Goal: Task Accomplishment & Management: Manage account settings

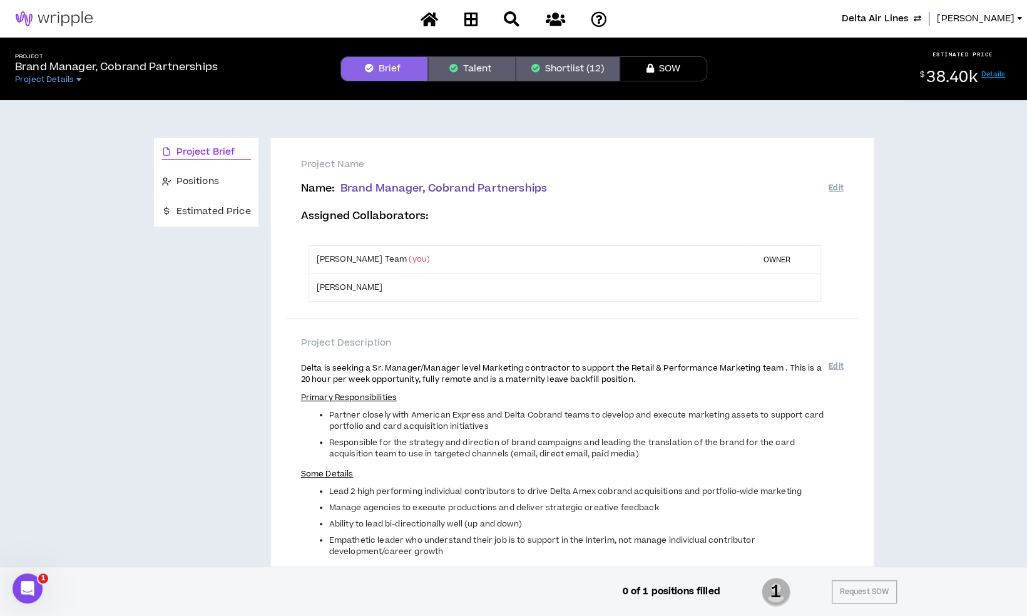
click at [972, 27] on div "Delta Air Lines Lauren-Bridget" at bounding box center [513, 19] width 1027 height 38
click at [980, 14] on span "[PERSON_NAME]" at bounding box center [976, 19] width 78 height 14
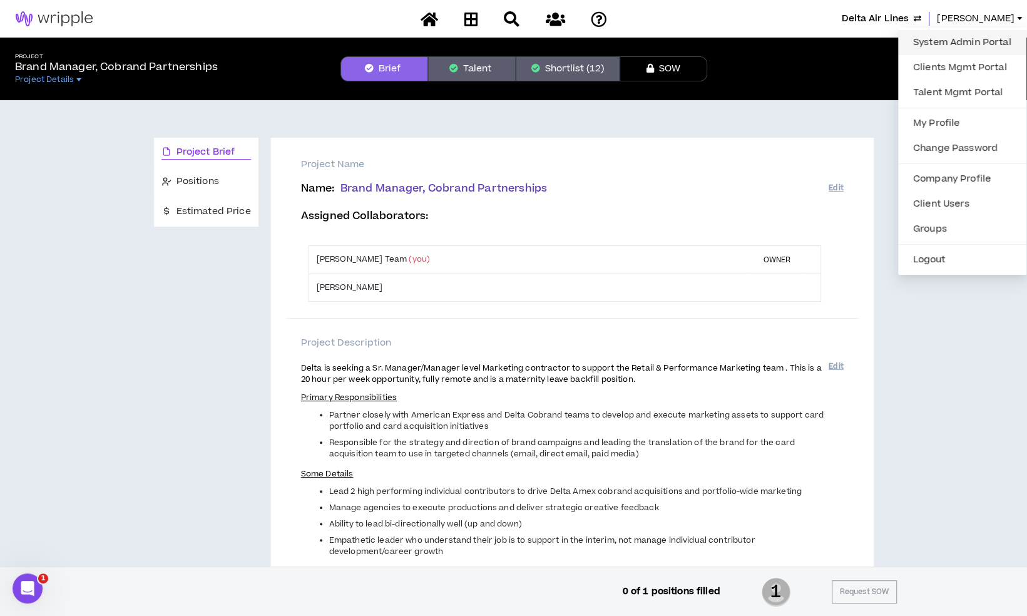
click at [946, 48] on link "System Admin Portal" at bounding box center [962, 42] width 113 height 19
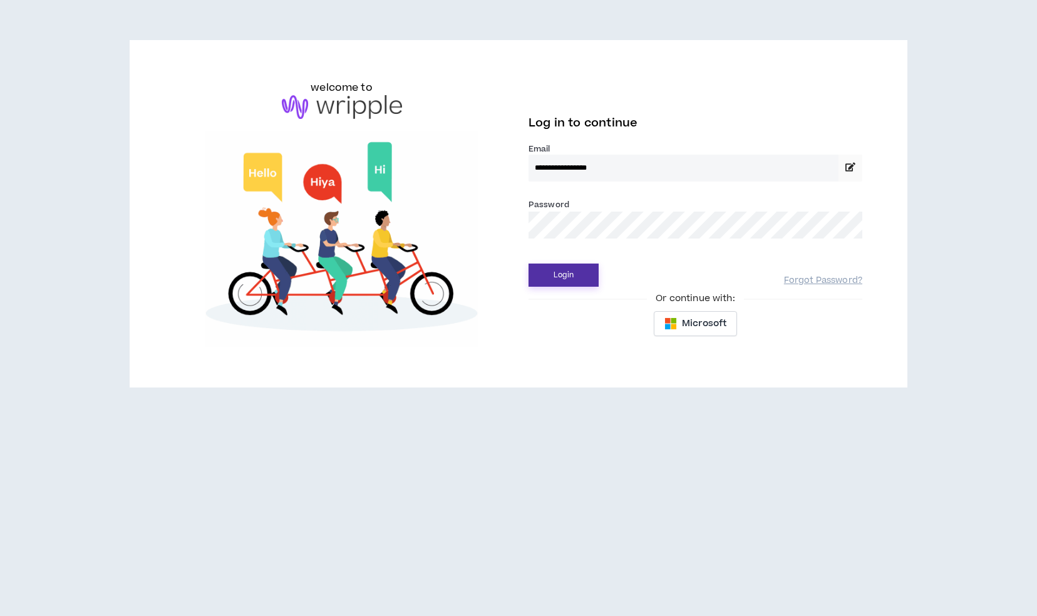
click at [577, 287] on button "Login" at bounding box center [563, 275] width 70 height 23
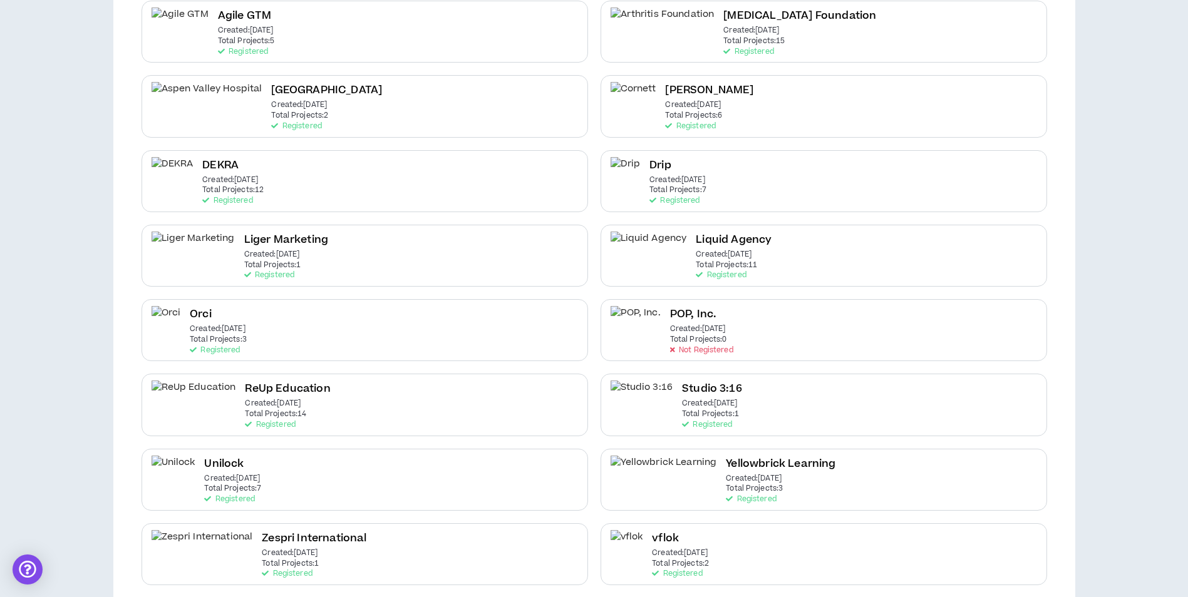
scroll to position [173, 0]
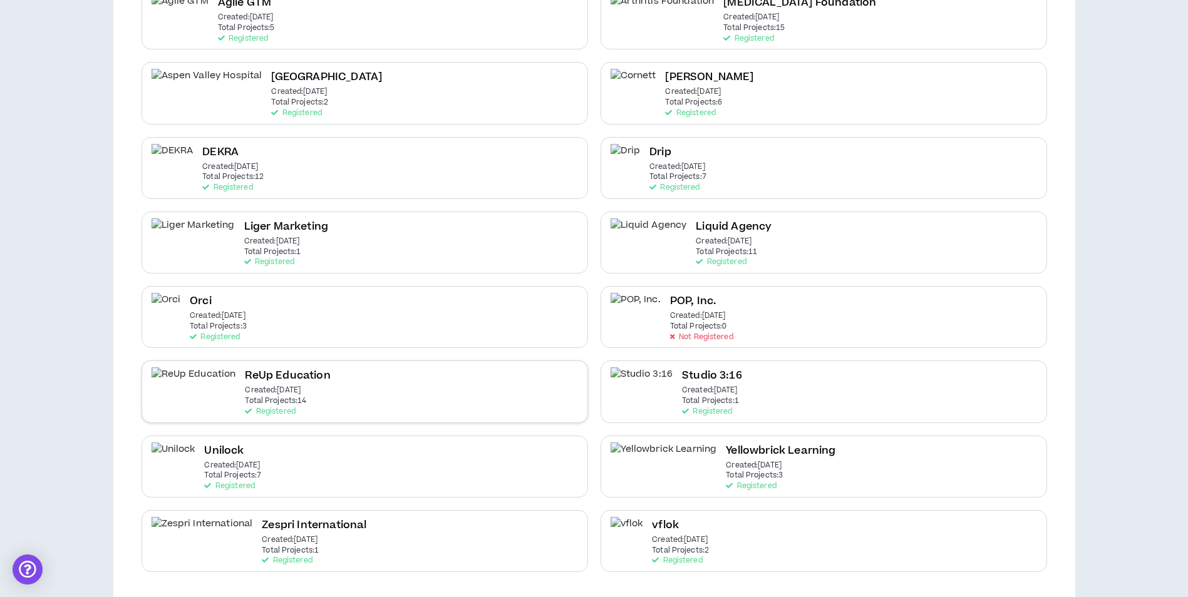
click at [339, 381] on div "ReUp Education Created: Jul 22 2022 Total Projects: 14 Registered" at bounding box center [364, 392] width 446 height 62
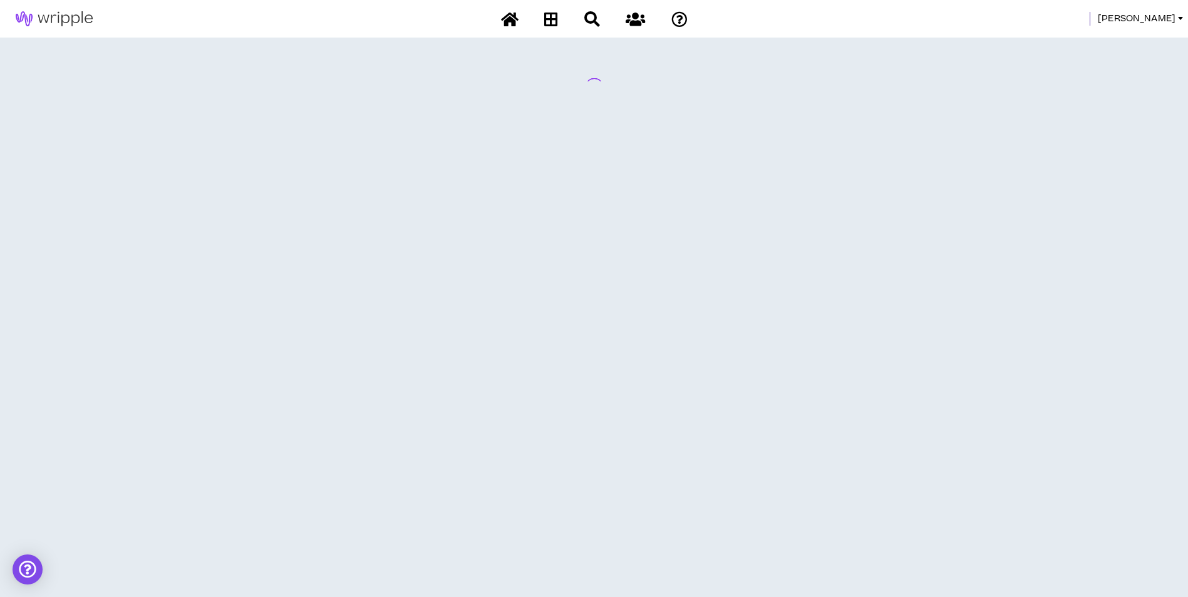
scroll to position [0, 0]
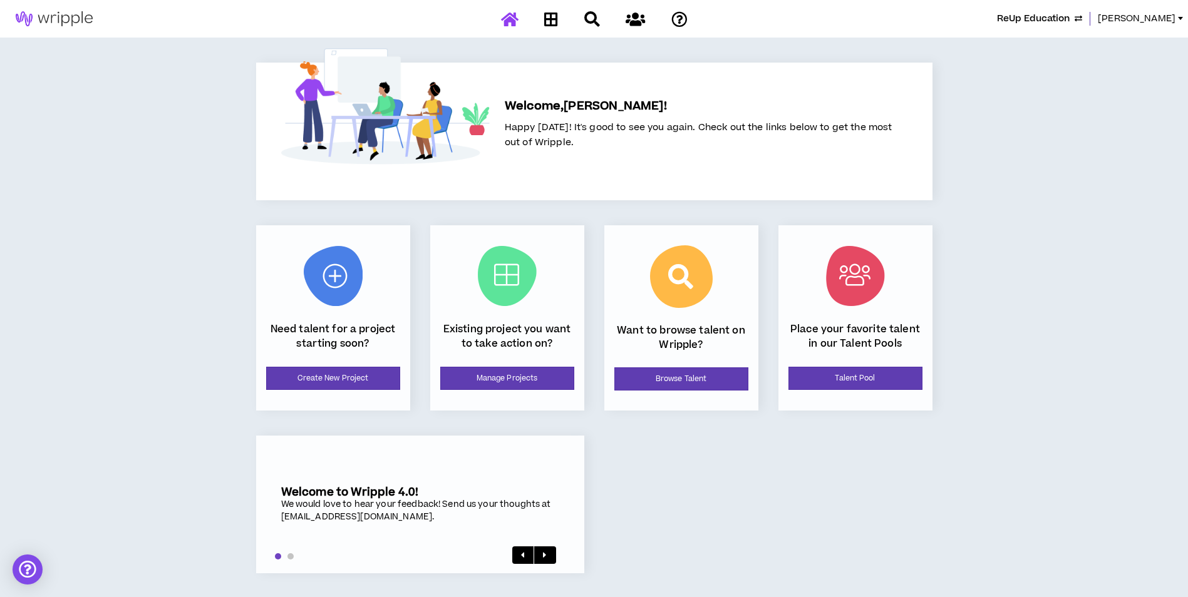
click at [528, 390] on div "Existing project you want to take action on? Manage Projects" at bounding box center [507, 317] width 154 height 185
click at [529, 371] on link "Manage Projects" at bounding box center [507, 378] width 134 height 23
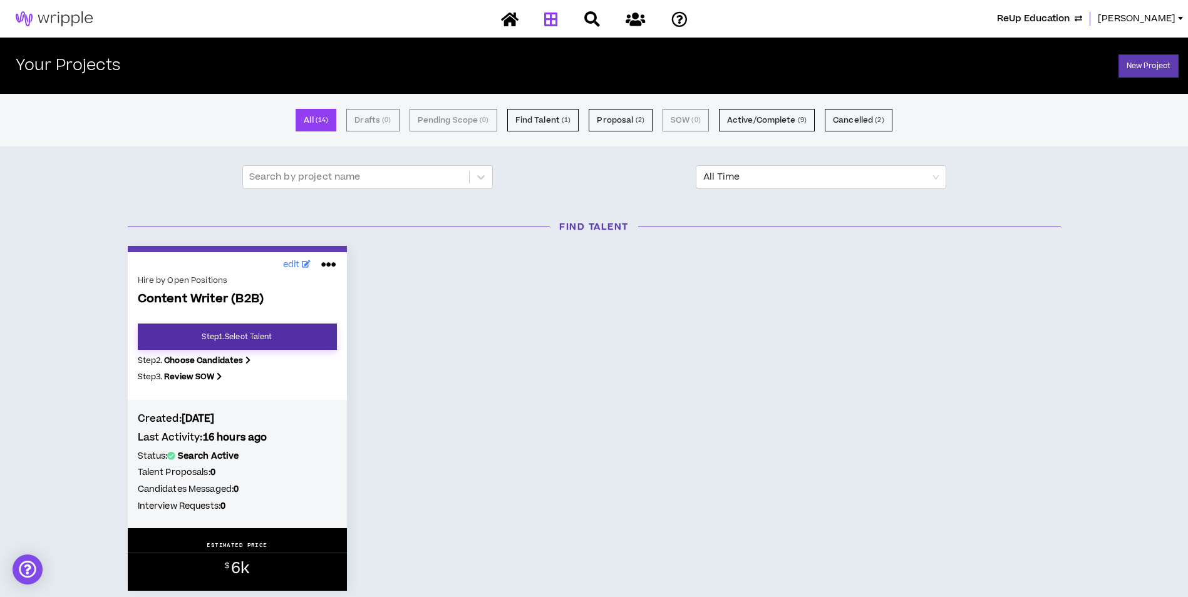
click at [296, 334] on link "Step 1 . Select Talent" at bounding box center [237, 337] width 199 height 26
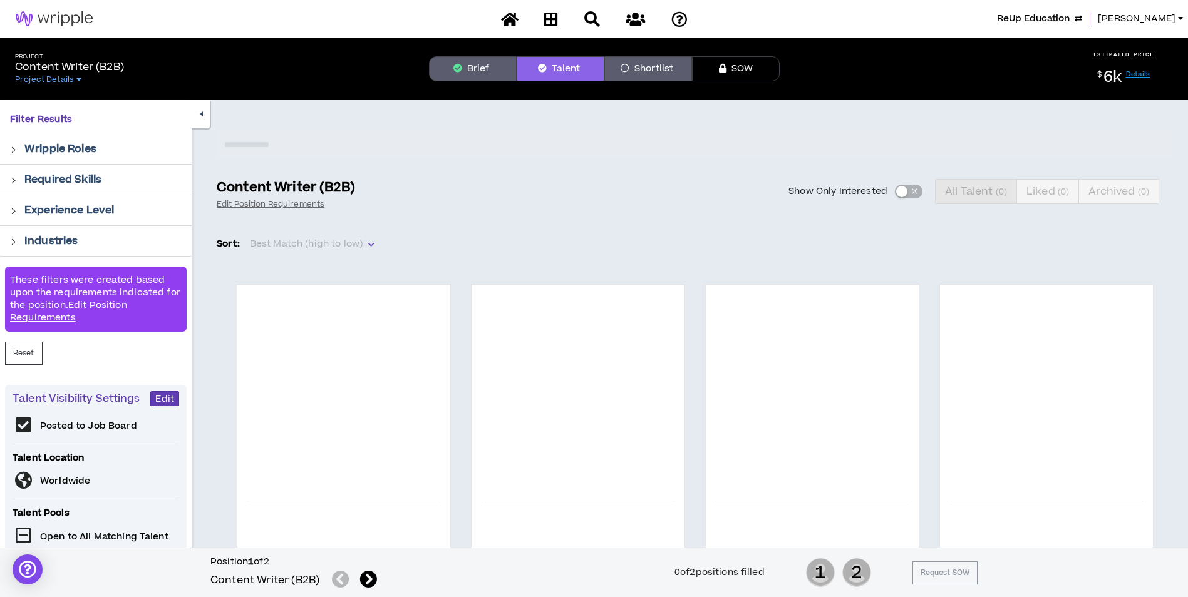
click at [471, 70] on button "Brief" at bounding box center [473, 68] width 88 height 25
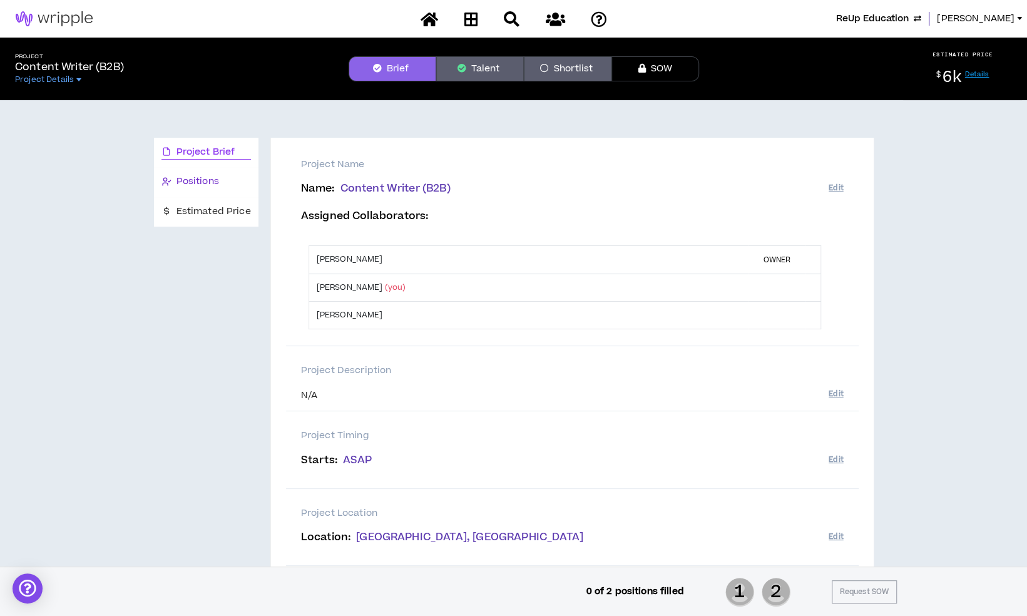
click at [230, 188] on div "Positions" at bounding box center [207, 182] width 90 height 14
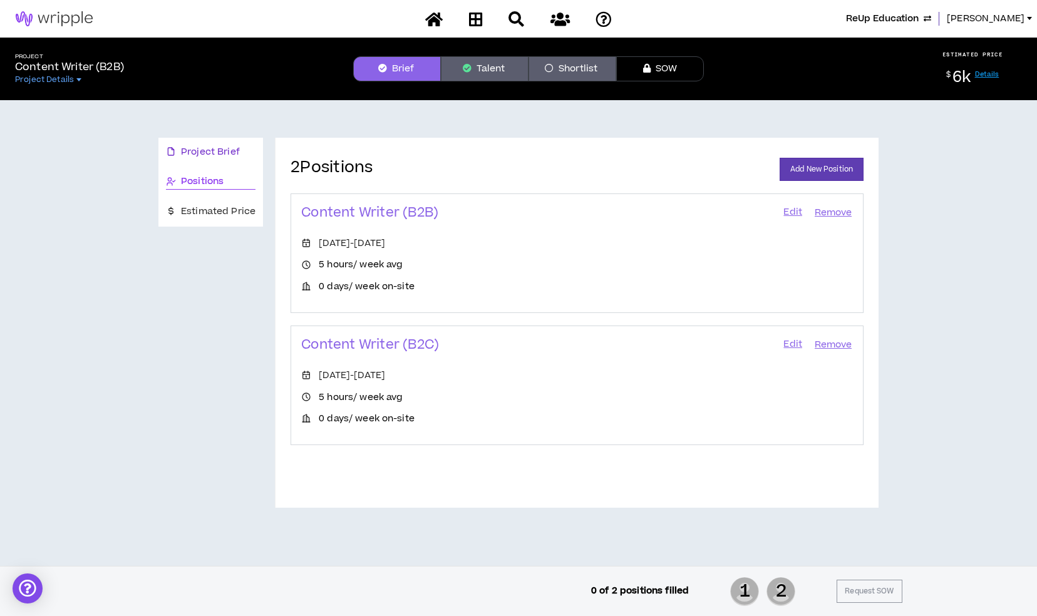
click at [198, 147] on span "Project Brief" at bounding box center [210, 152] width 59 height 14
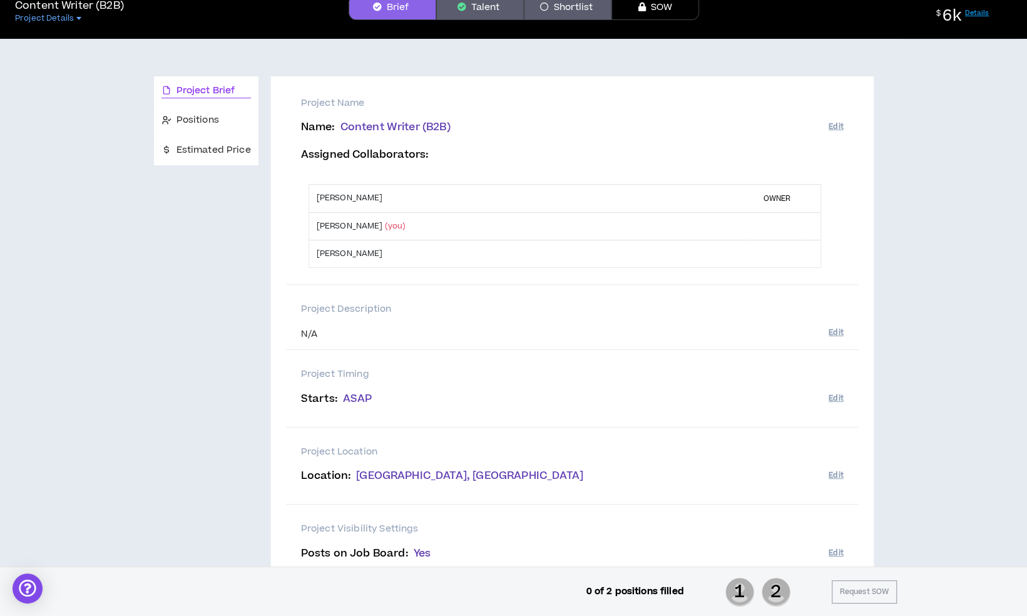
scroll to position [63, 0]
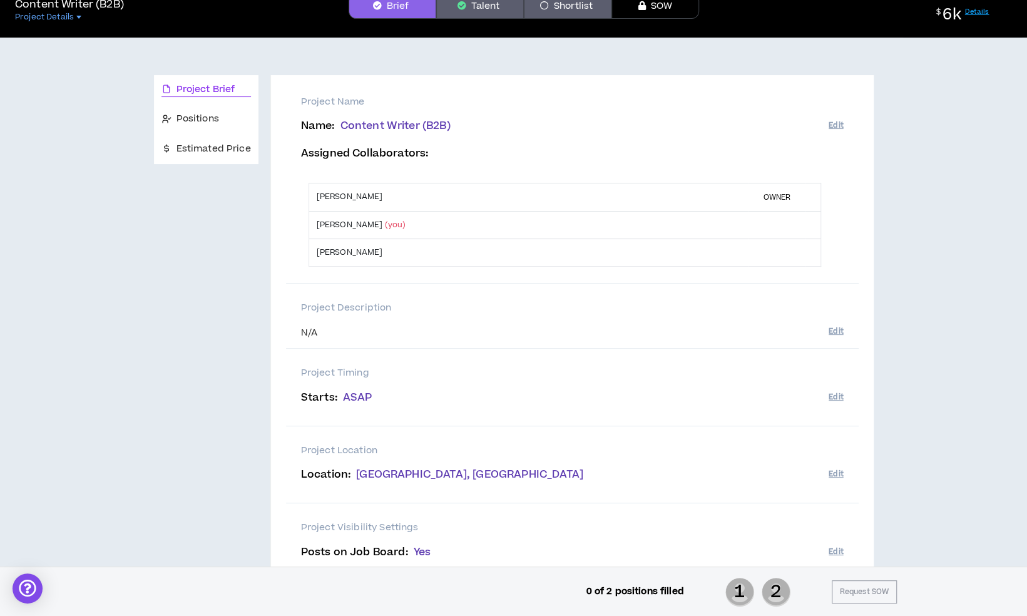
click at [473, 11] on button "Talent" at bounding box center [480, 6] width 88 height 25
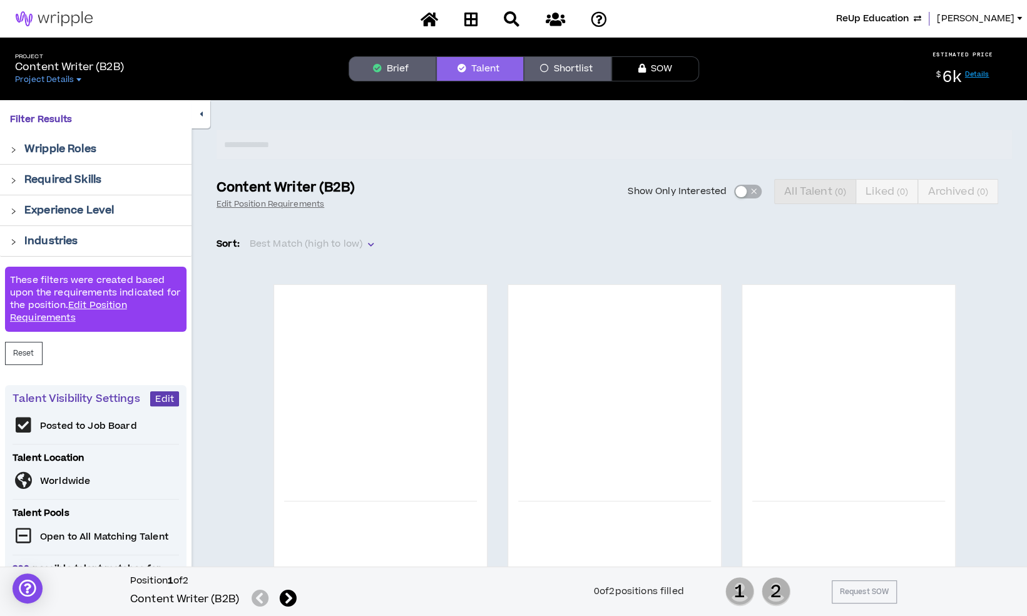
click at [378, 64] on icon "button" at bounding box center [377, 68] width 9 height 9
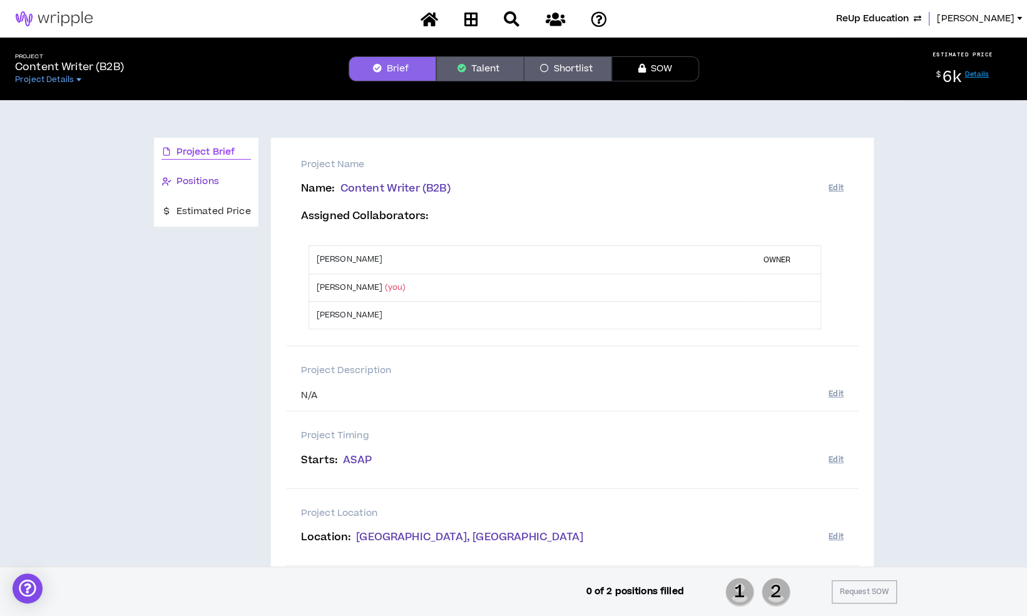
click at [205, 175] on span "Positions" at bounding box center [198, 182] width 43 height 14
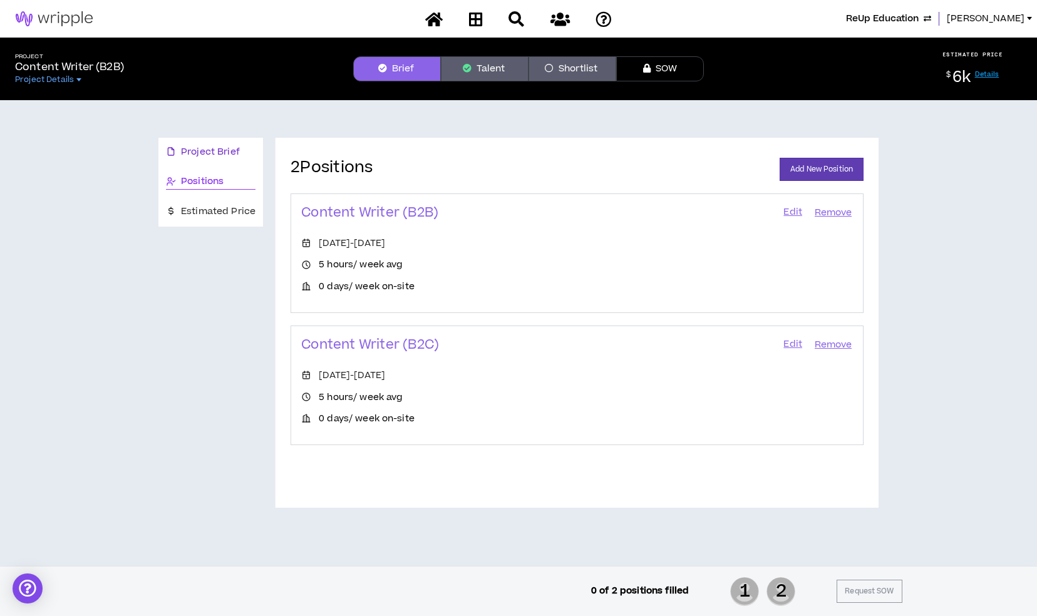
click at [193, 148] on span "Project Brief" at bounding box center [210, 152] width 59 height 14
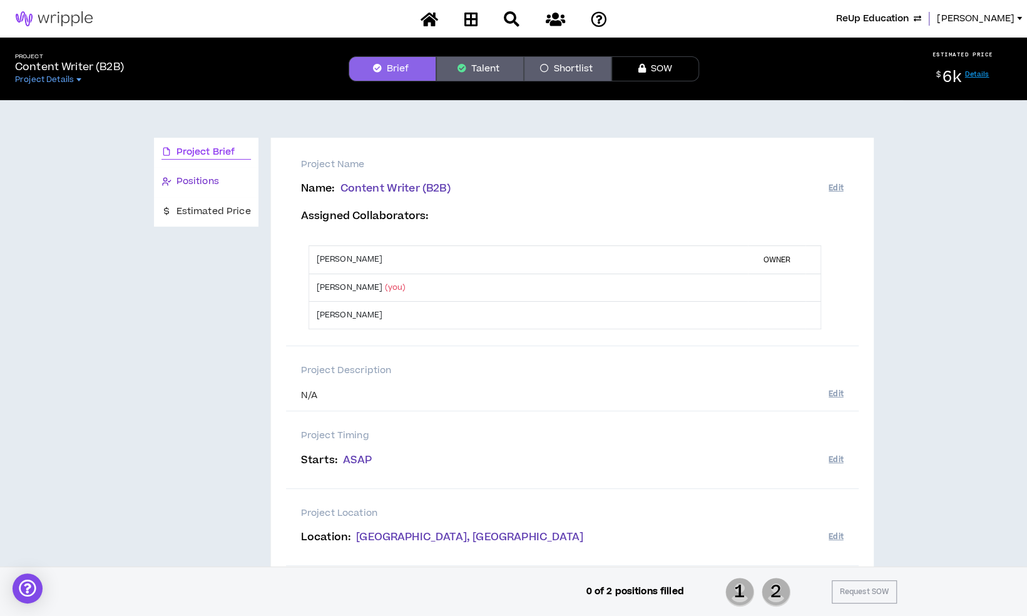
click at [207, 187] on span "Positions" at bounding box center [198, 182] width 43 height 14
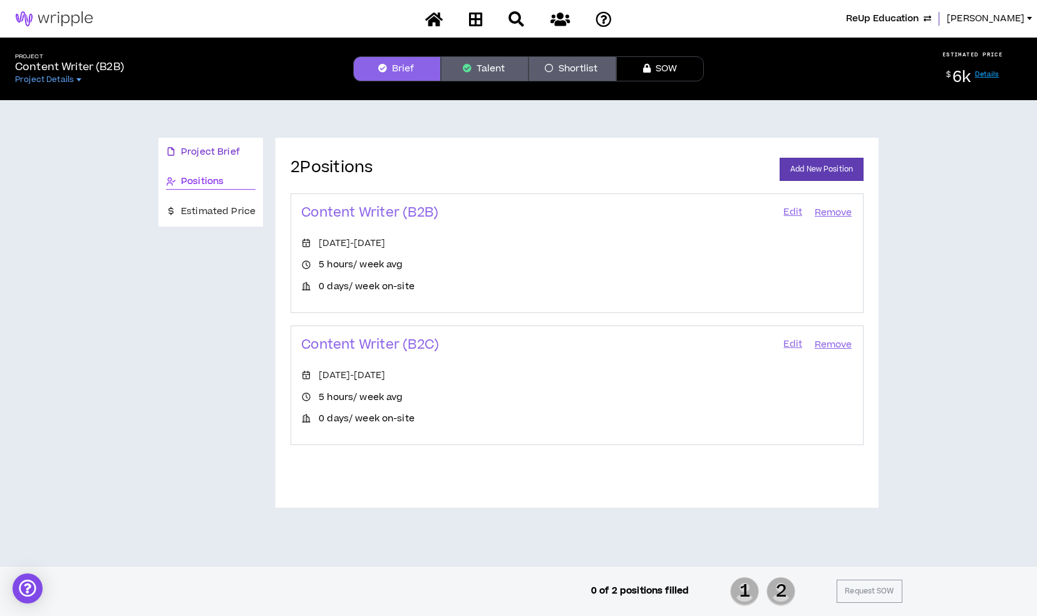
click at [172, 152] on icon at bounding box center [171, 152] width 10 height 10
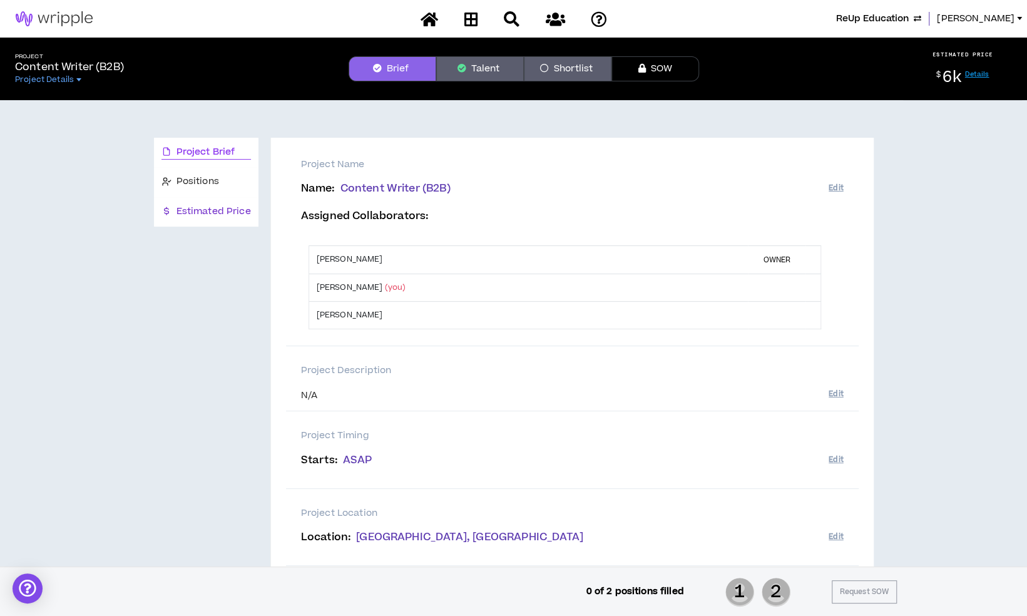
click at [220, 216] on span "Estimated Price" at bounding box center [214, 212] width 75 height 14
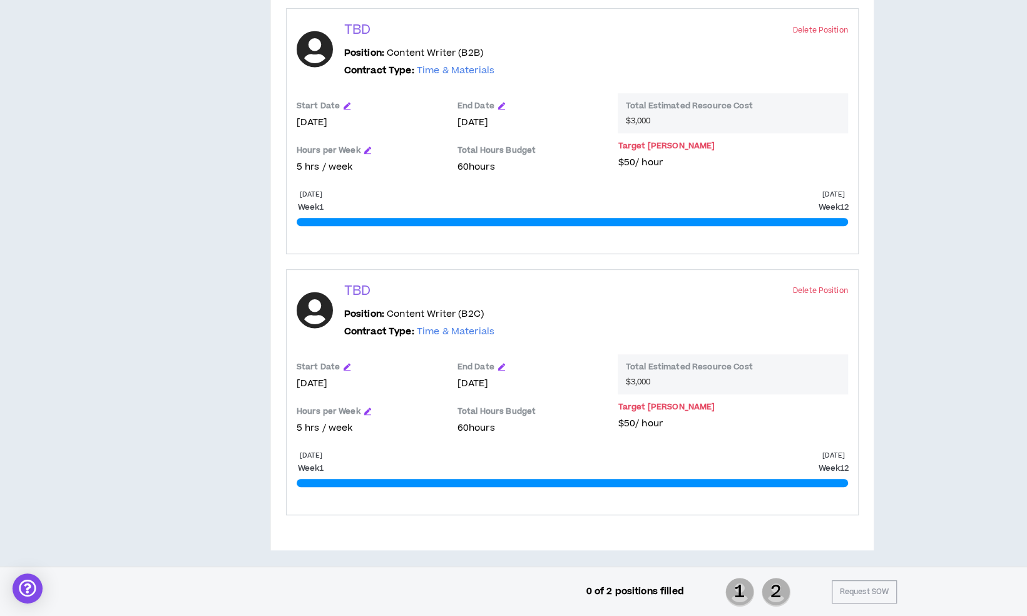
scroll to position [265, 0]
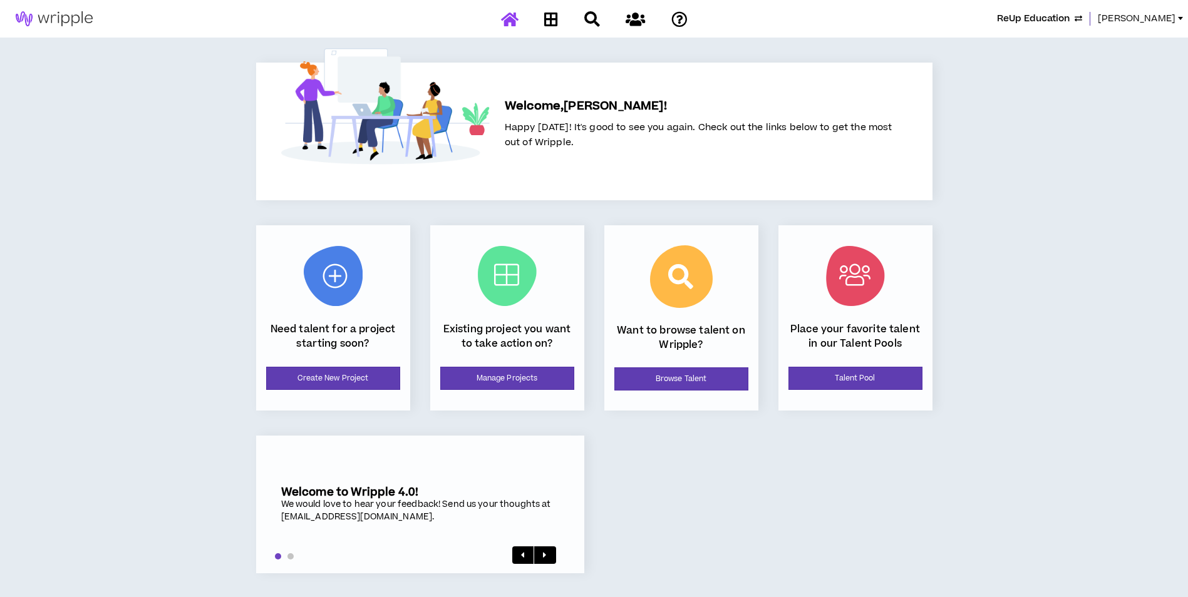
click at [1158, 16] on span "Mason" at bounding box center [1137, 19] width 78 height 14
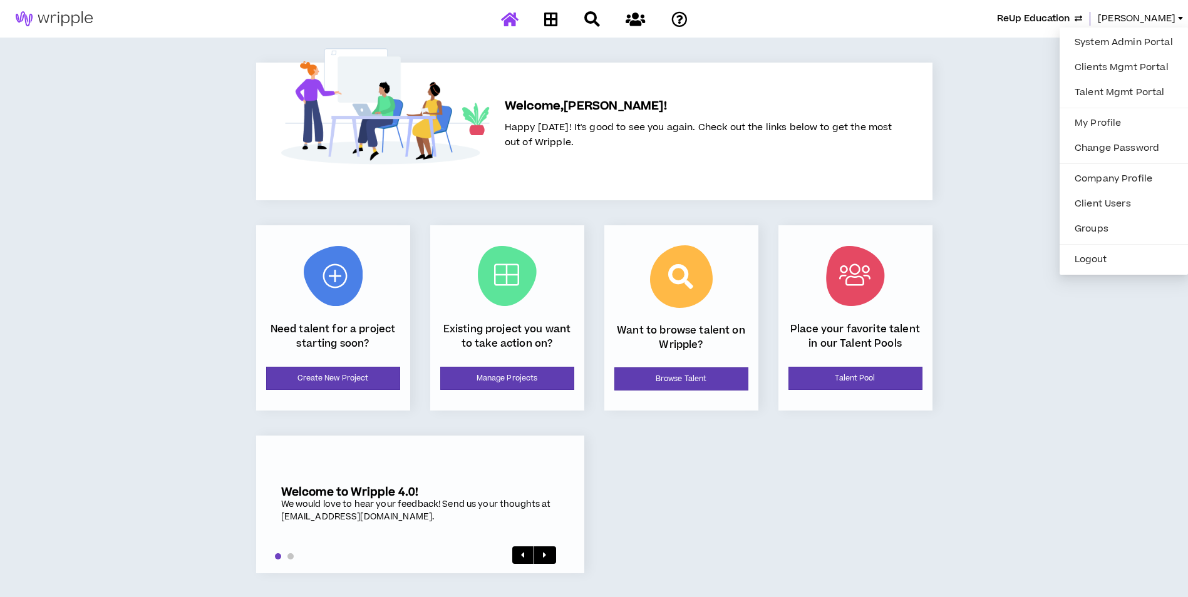
click at [1143, 28] on ul "System Admin Portal Clients Mgmt Portal Talent Mgmt Portal My Profile Change Pa…" at bounding box center [1123, 151] width 128 height 247
click at [1143, 44] on link "System Admin Portal" at bounding box center [1123, 42] width 113 height 19
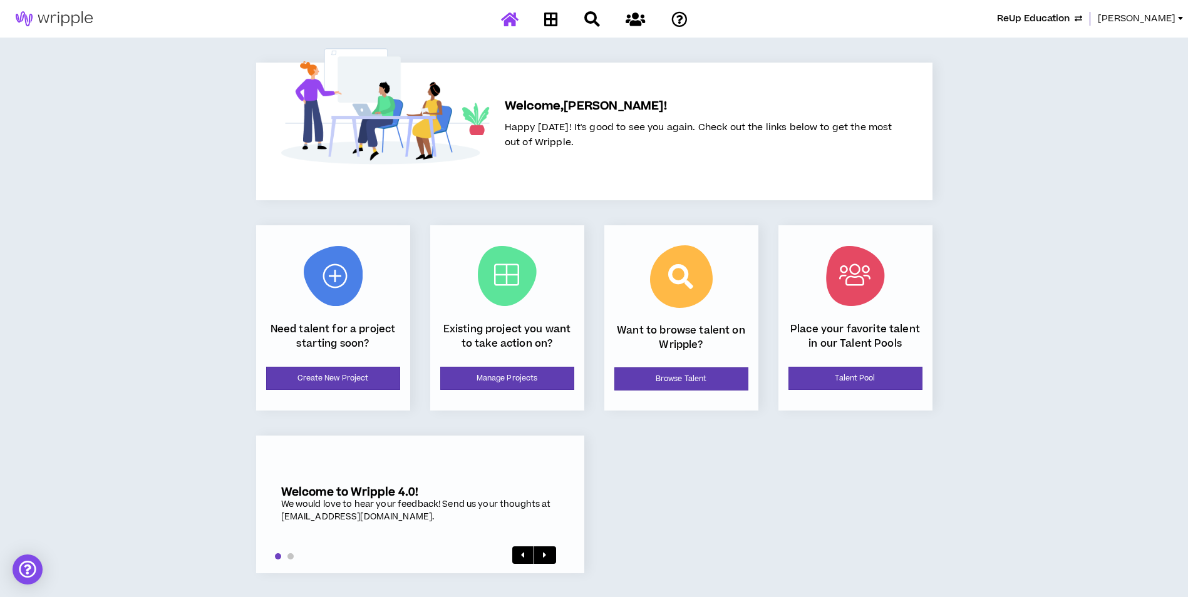
click at [1153, 18] on span "[PERSON_NAME]" at bounding box center [1137, 19] width 78 height 14
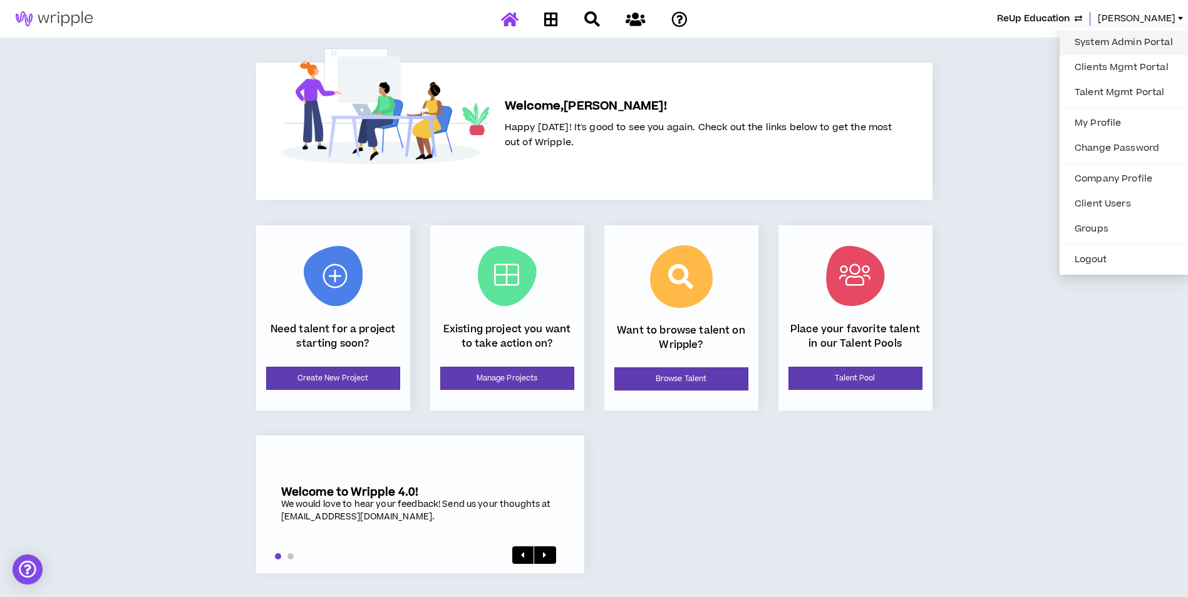
click at [1126, 41] on link "System Admin Portal" at bounding box center [1123, 42] width 113 height 19
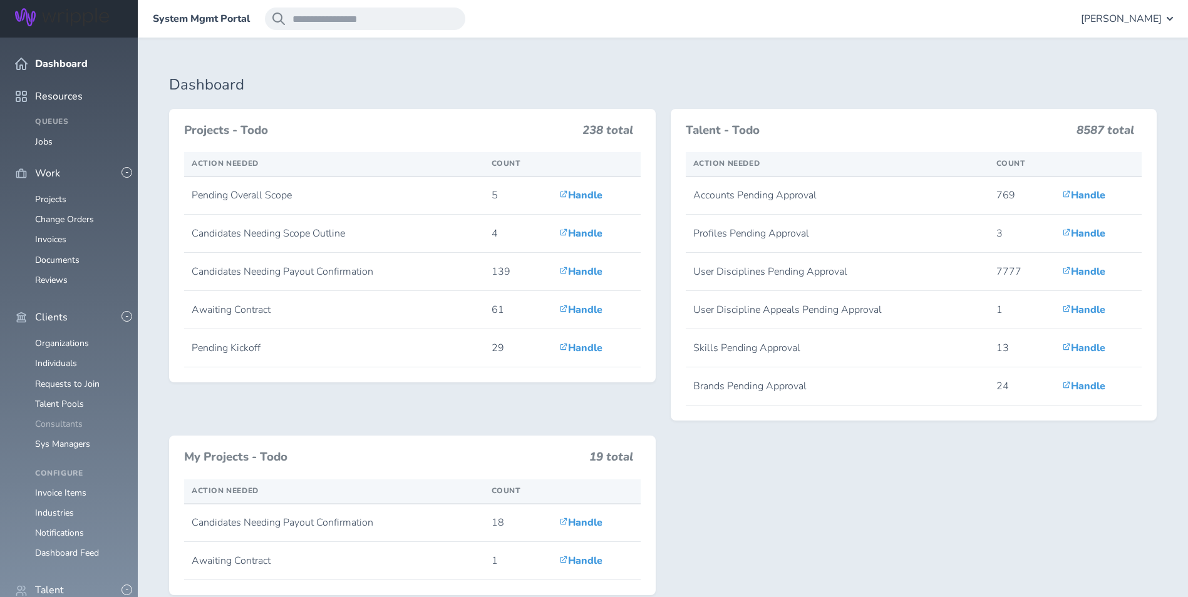
click at [75, 418] on link "Consultants" at bounding box center [59, 424] width 48 height 12
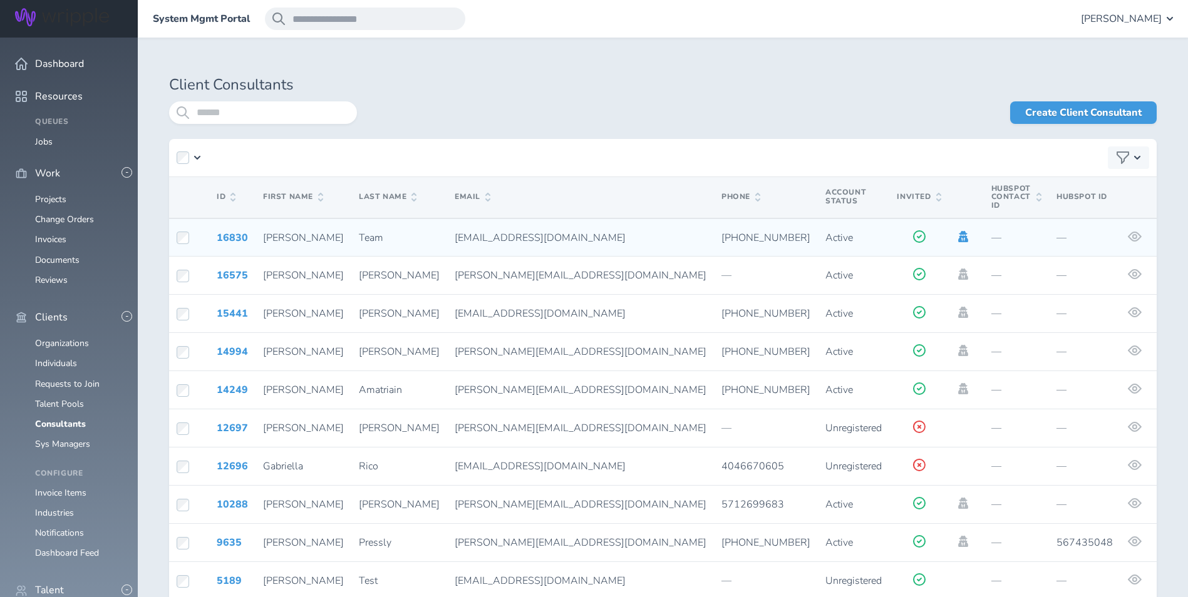
click at [956, 231] on icon at bounding box center [963, 236] width 14 height 11
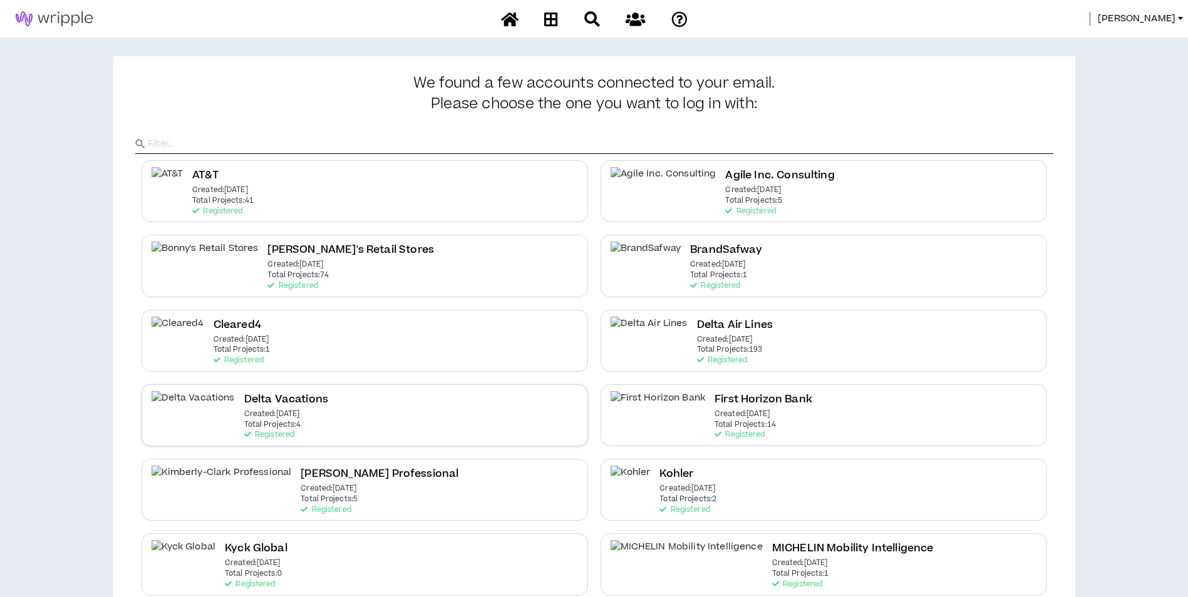
click at [421, 413] on div "Delta Vacations Created: Dec 7 2020 Total Projects: 4 Registered" at bounding box center [364, 415] width 446 height 62
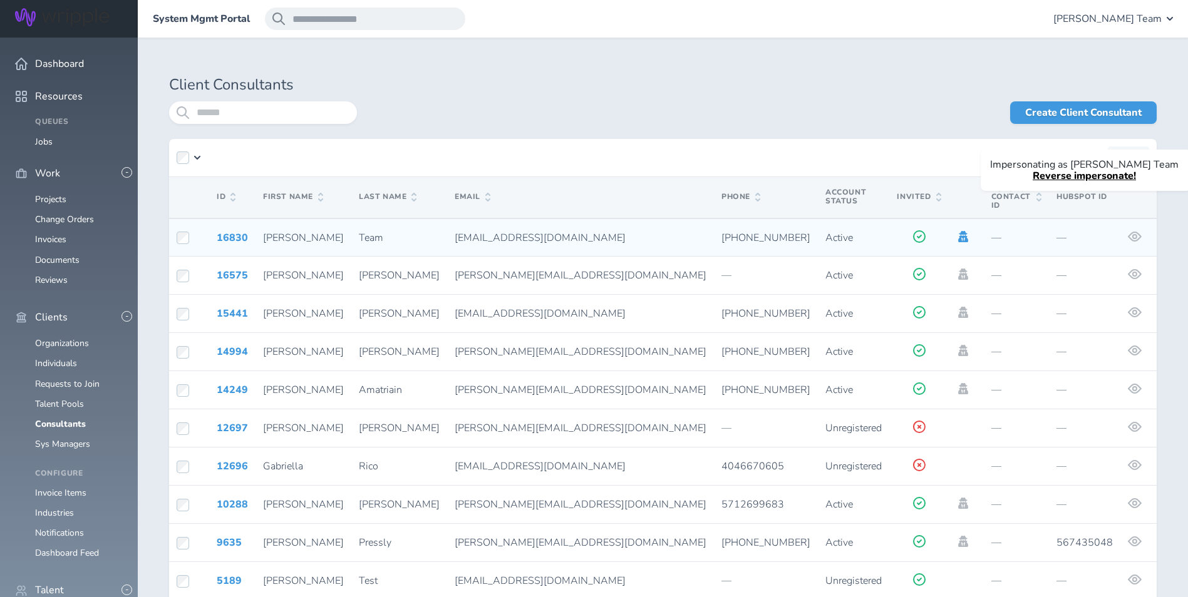
click at [958, 231] on icon at bounding box center [963, 236] width 10 height 11
